Goal: Task Accomplishment & Management: Use online tool/utility

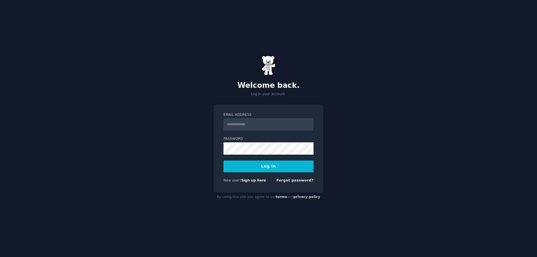
click at [264, 124] on input "Email Address" at bounding box center [269, 124] width 90 height 12
type input "**********"
click at [263, 163] on button "Log In" at bounding box center [269, 167] width 90 height 12
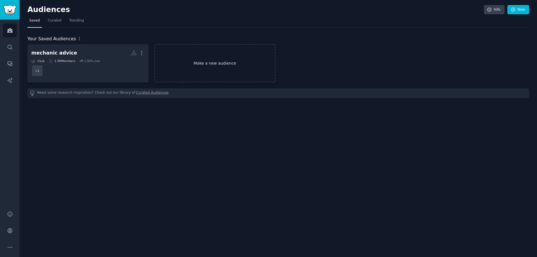
click at [216, 56] on link "Make a new audience" at bounding box center [214, 63] width 121 height 38
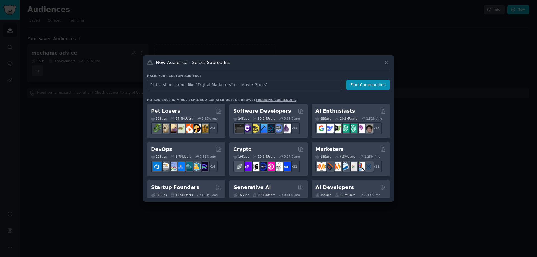
click at [219, 86] on input "text" at bounding box center [244, 85] width 195 height 10
type input "[DEMOGRAPHIC_DATA]"
click at [374, 85] on button "Find Communities" at bounding box center [368, 85] width 44 height 10
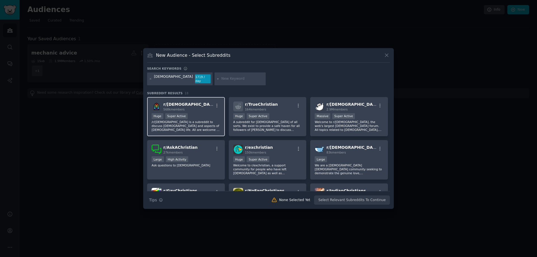
click at [208, 124] on p "/r/[DEMOGRAPHIC_DATA] is a subreddit to discuss [DEMOGRAPHIC_DATA] and aspects …" at bounding box center [186, 126] width 69 height 12
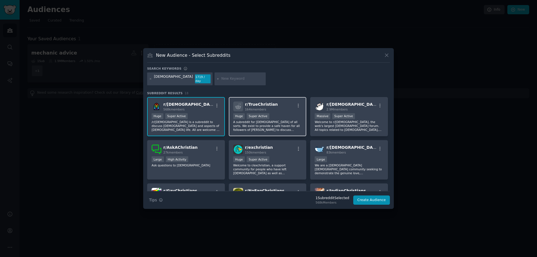
click at [261, 122] on p "A subreddit for [DEMOGRAPHIC_DATA] of all sorts. We exist to provide a safe hav…" at bounding box center [267, 126] width 69 height 12
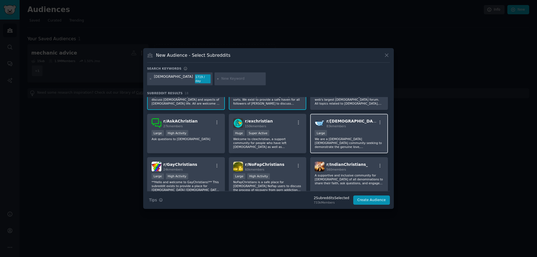
scroll to position [28, 0]
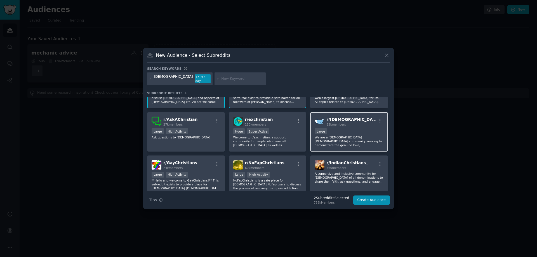
click at [344, 137] on p "We are a [DEMOGRAPHIC_DATA] [DEMOGRAPHIC_DATA] community seeking to demonstrate…" at bounding box center [349, 141] width 69 height 12
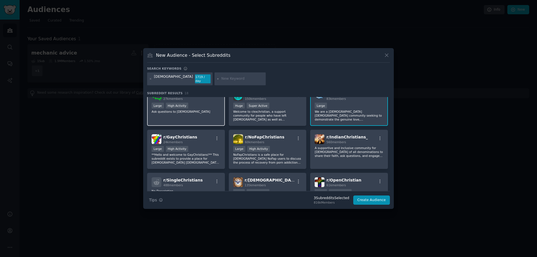
scroll to position [56, 0]
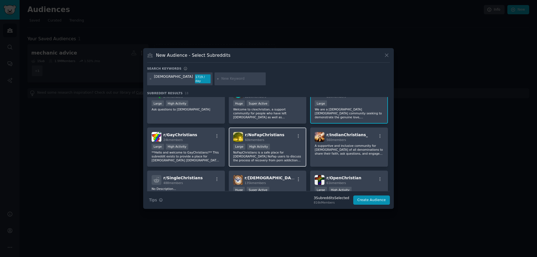
click at [274, 151] on p "NoFapChristians is a safe place for [DEMOGRAPHIC_DATA] NoFap users to discuss t…" at bounding box center [267, 157] width 69 height 12
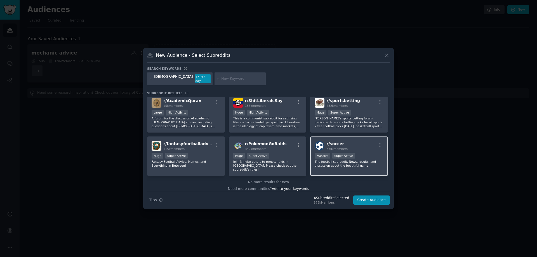
scroll to position [177, 0]
click at [383, 196] on button "Create Audience" at bounding box center [371, 201] width 37 height 10
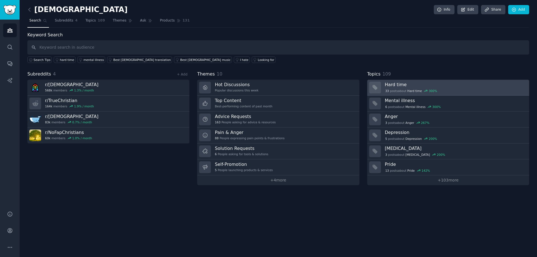
click at [453, 86] on h3 "Hard time" at bounding box center [455, 85] width 140 height 6
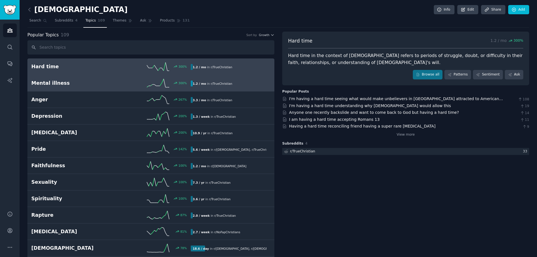
click at [107, 87] on div "Mental illness 300 % 1.2 / mo in r/ TrueChristian" at bounding box center [150, 83] width 239 height 8
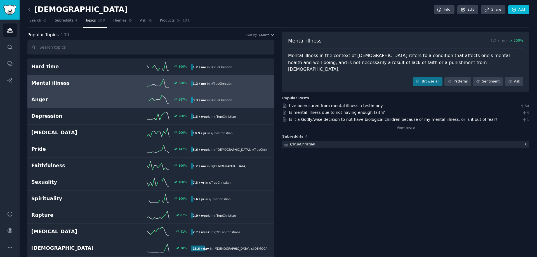
click at [99, 97] on h2 "Anger" at bounding box center [71, 99] width 80 height 7
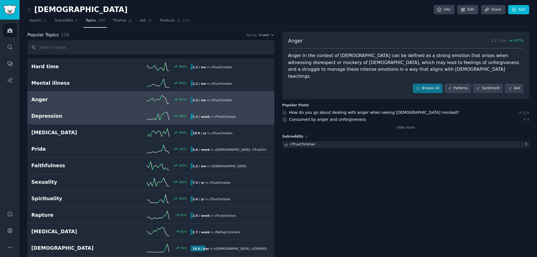
click at [106, 116] on h2 "Depression" at bounding box center [71, 116] width 80 height 7
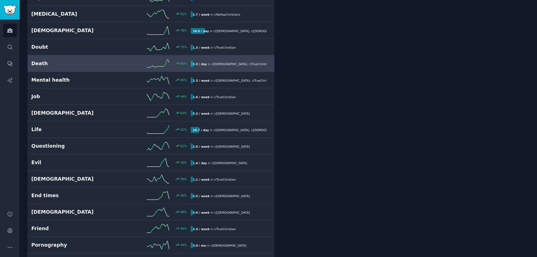
scroll to position [224, 0]
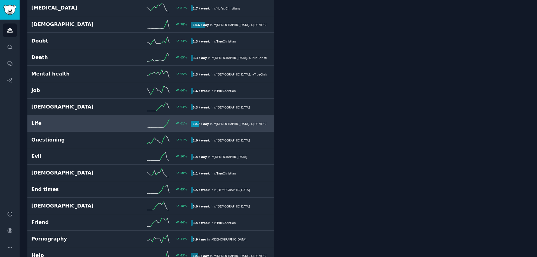
click at [104, 127] on div "Life 61 % 10.7 / day in r/ [DEMOGRAPHIC_DATA] , r/ [DEMOGRAPHIC_DATA] , and 1 o…" at bounding box center [150, 123] width 239 height 8
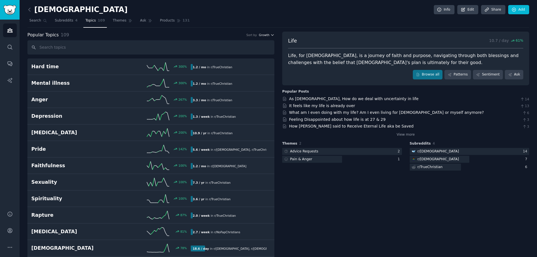
click at [266, 35] on span "Growth" at bounding box center [264, 35] width 11 height 4
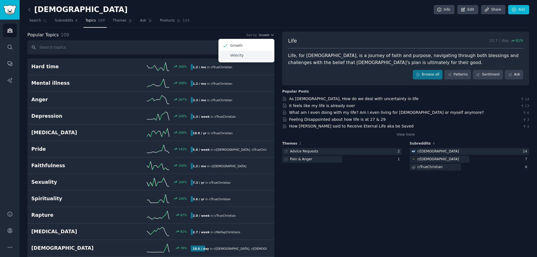
click at [247, 57] on div "Velocity" at bounding box center [247, 56] width 52 height 10
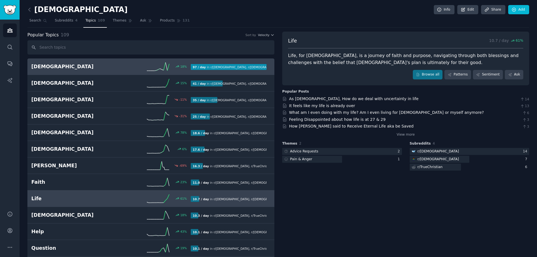
click at [127, 65] on div "18 %" at bounding box center [151, 66] width 80 height 8
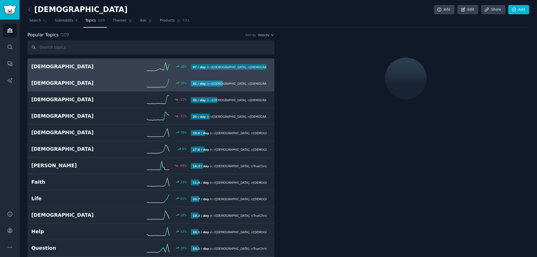
click at [118, 82] on div "15 %" at bounding box center [151, 83] width 80 height 8
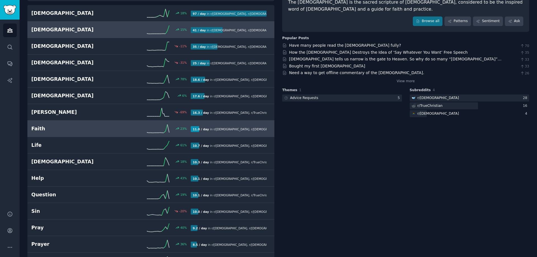
scroll to position [56, 0]
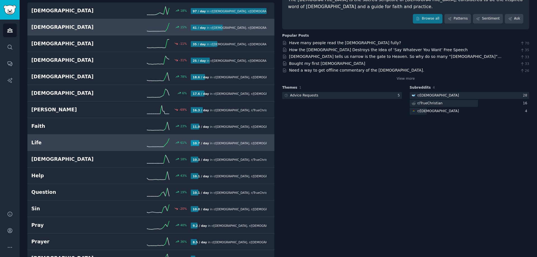
click at [78, 143] on h2 "Life" at bounding box center [71, 142] width 80 height 7
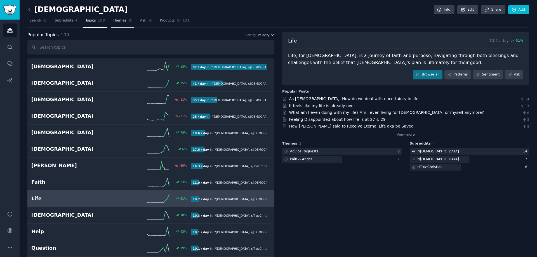
click at [115, 19] on span "Themes" at bounding box center [120, 20] width 14 height 5
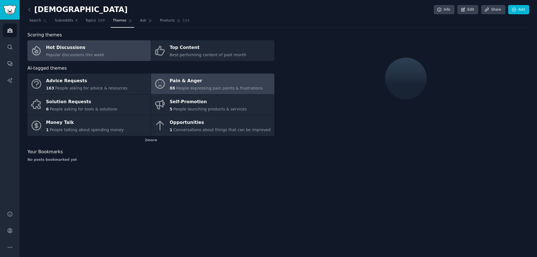
click at [210, 89] on span "People expressing pain points & frustrations" at bounding box center [219, 88] width 87 height 4
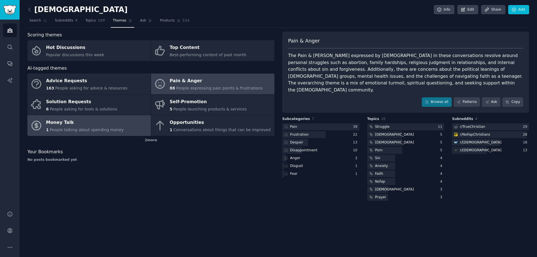
click at [101, 121] on div "Money Talk" at bounding box center [85, 122] width 78 height 9
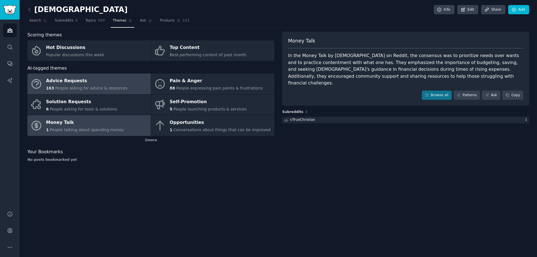
click at [102, 86] on span "People asking for advice & resources" at bounding box center [91, 88] width 72 height 4
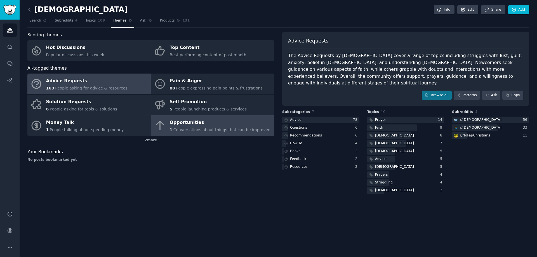
click at [230, 123] on div "Opportunities" at bounding box center [220, 122] width 101 height 9
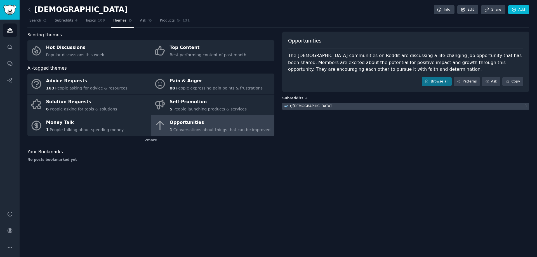
click at [296, 105] on div "r/ [DEMOGRAPHIC_DATA]" at bounding box center [310, 106] width 41 height 5
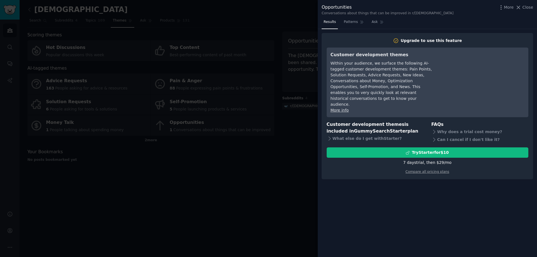
click at [227, 171] on div at bounding box center [268, 128] width 537 height 257
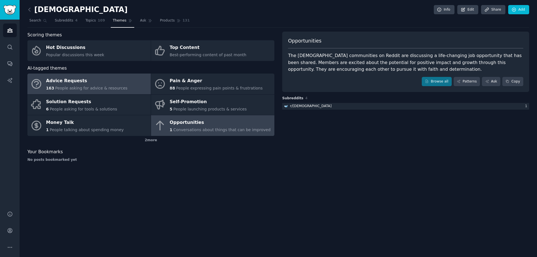
click at [98, 87] on span "People asking for advice & resources" at bounding box center [91, 88] width 72 height 4
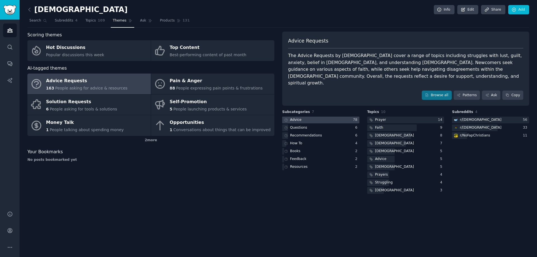
click at [338, 117] on div at bounding box center [320, 120] width 77 height 7
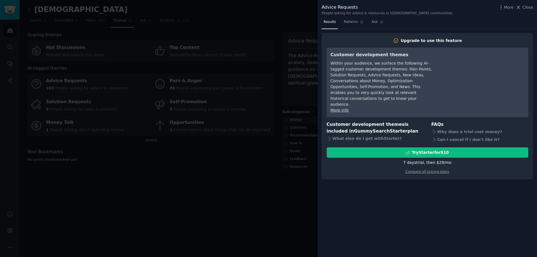
click at [204, 176] on div at bounding box center [268, 128] width 537 height 257
